Goal: Transaction & Acquisition: Purchase product/service

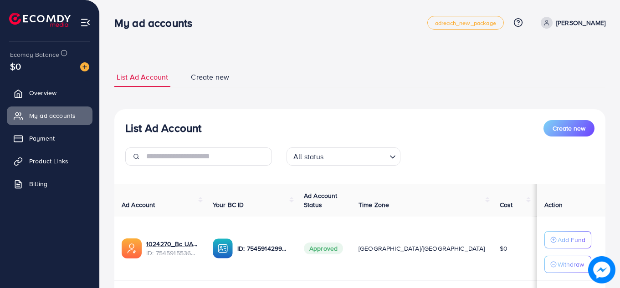
click at [84, 71] on img at bounding box center [84, 66] width 9 height 9
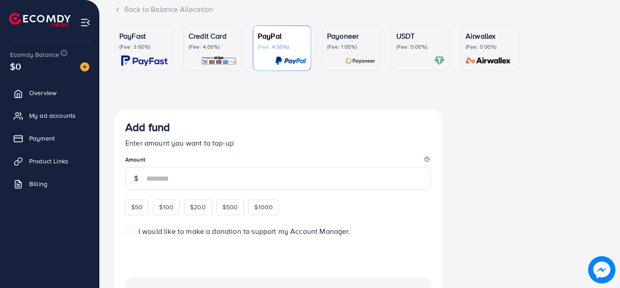
scroll to position [66, 0]
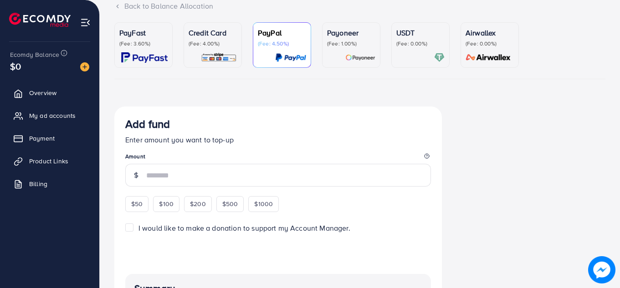
click at [130, 39] on div "PayFast (Fee: 3.60%)" at bounding box center [143, 37] width 48 height 20
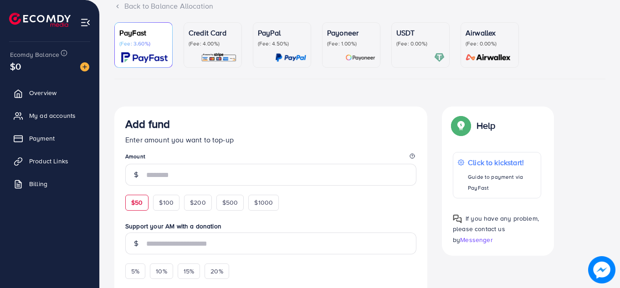
click at [134, 205] on span "$50" at bounding box center [136, 202] width 11 height 9
type input "**"
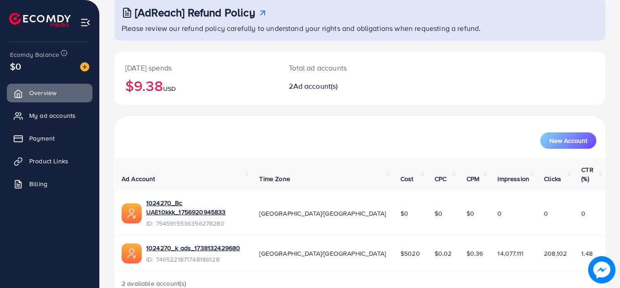
scroll to position [61, 0]
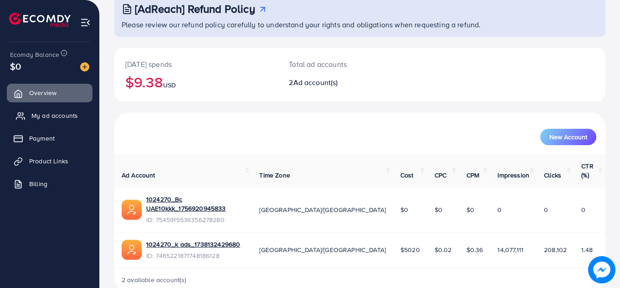
click at [59, 117] on span "My ad accounts" at bounding box center [54, 115] width 46 height 9
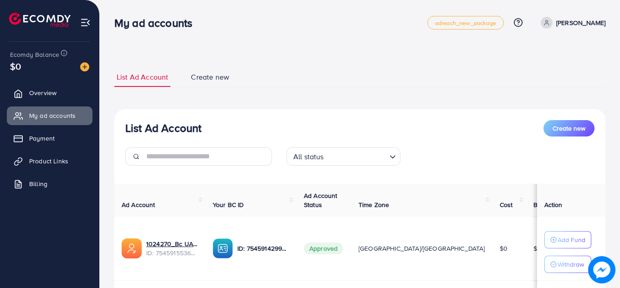
click at [80, 66] on img at bounding box center [84, 66] width 9 height 9
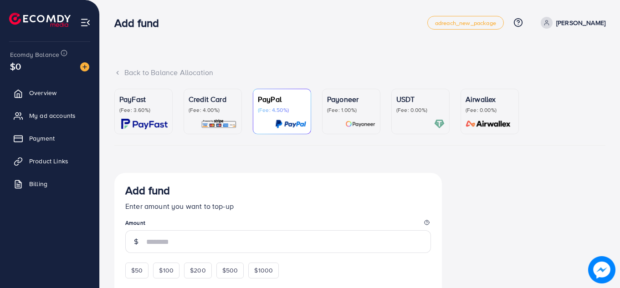
click at [130, 98] on p "PayFast" at bounding box center [143, 99] width 48 height 11
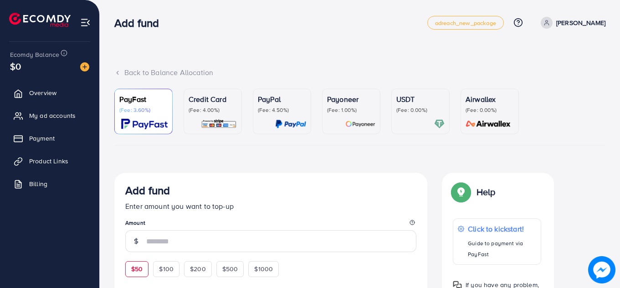
click at [138, 273] on span "$50" at bounding box center [136, 268] width 11 height 9
type input "**"
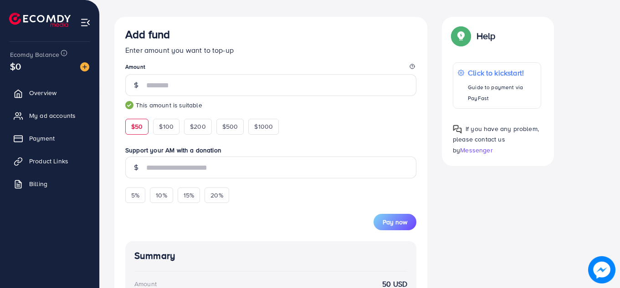
scroll to position [158, 0]
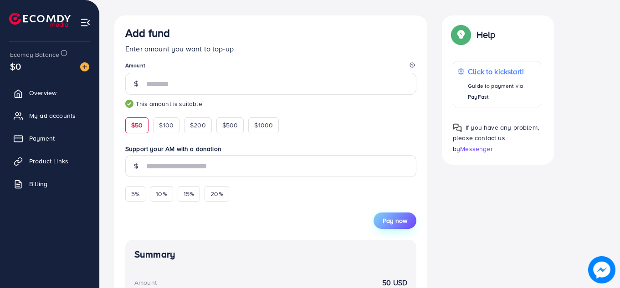
click at [390, 225] on span "Pay now" at bounding box center [394, 220] width 25 height 9
